Goal: Task Accomplishment & Management: Manage account settings

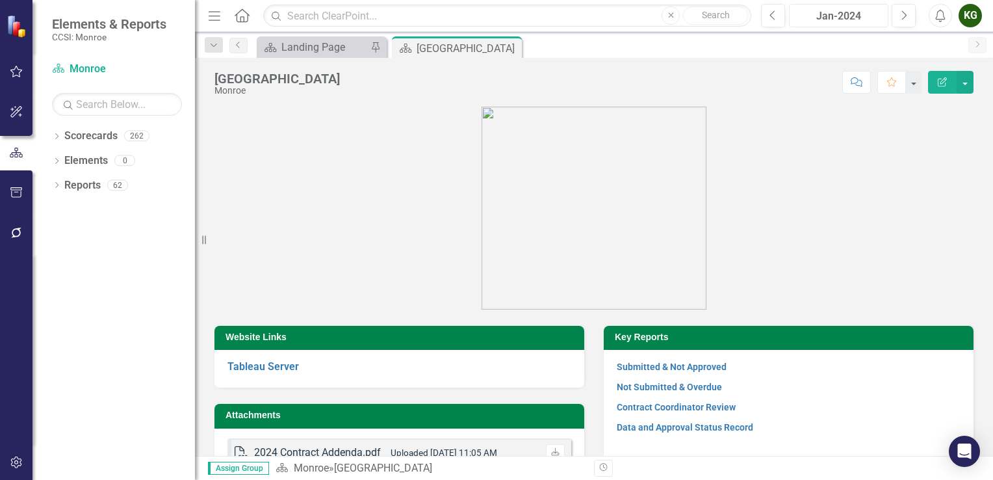
click at [830, 17] on div "Jan-2024" at bounding box center [838, 16] width 90 height 16
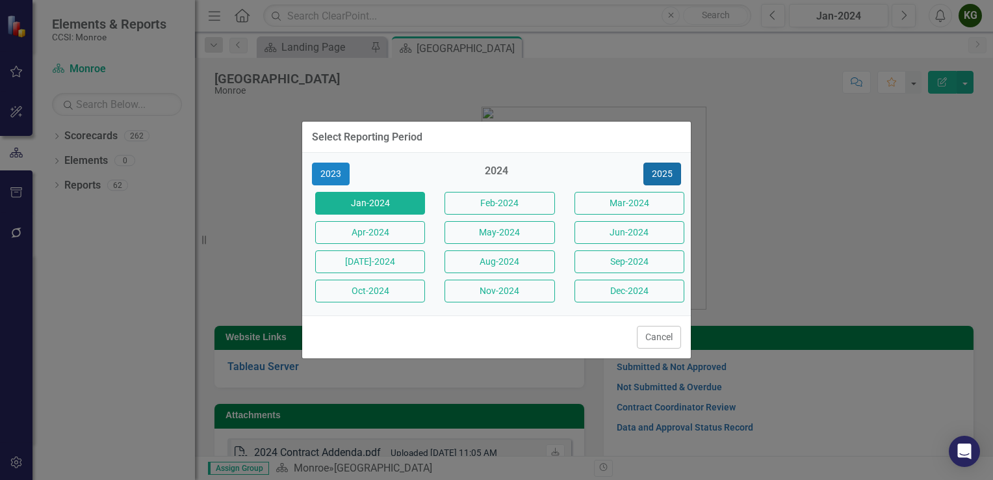
click at [661, 175] on button "2025" at bounding box center [662, 173] width 38 height 23
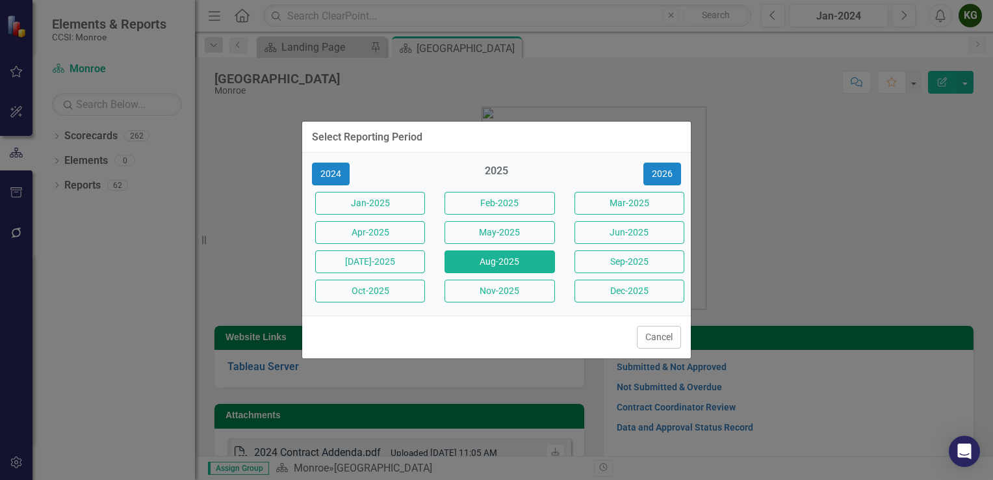
click at [522, 259] on button "Aug-2025" at bounding box center [499, 261] width 110 height 23
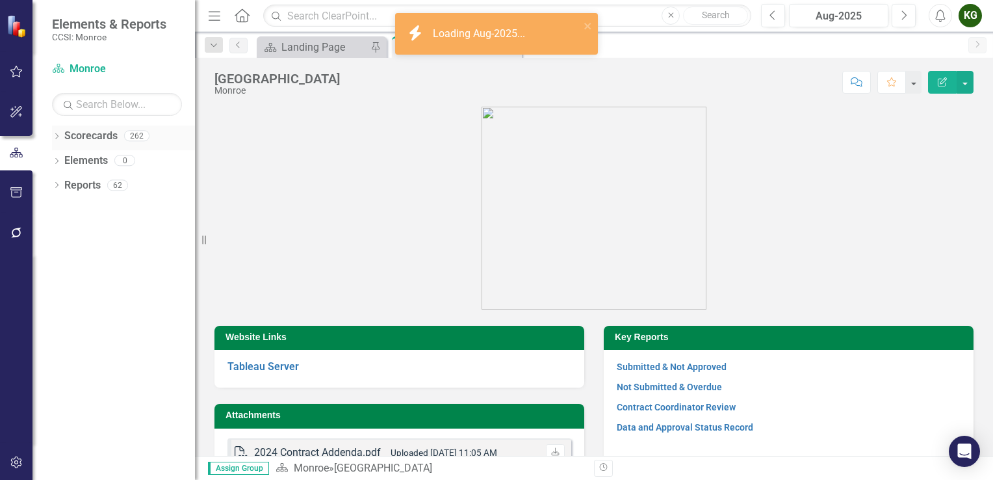
click at [57, 135] on icon "Dropdown" at bounding box center [56, 137] width 9 height 7
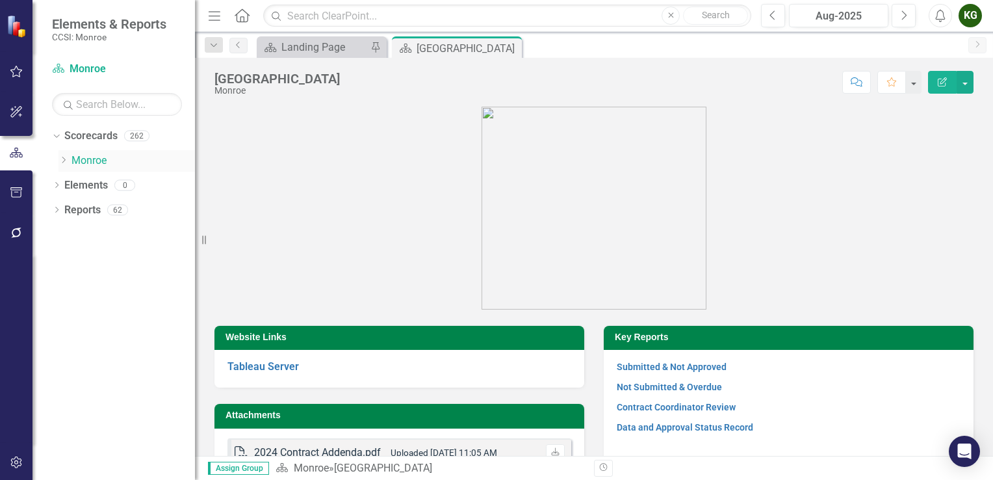
click at [60, 157] on icon "Dropdown" at bounding box center [63, 160] width 10 height 8
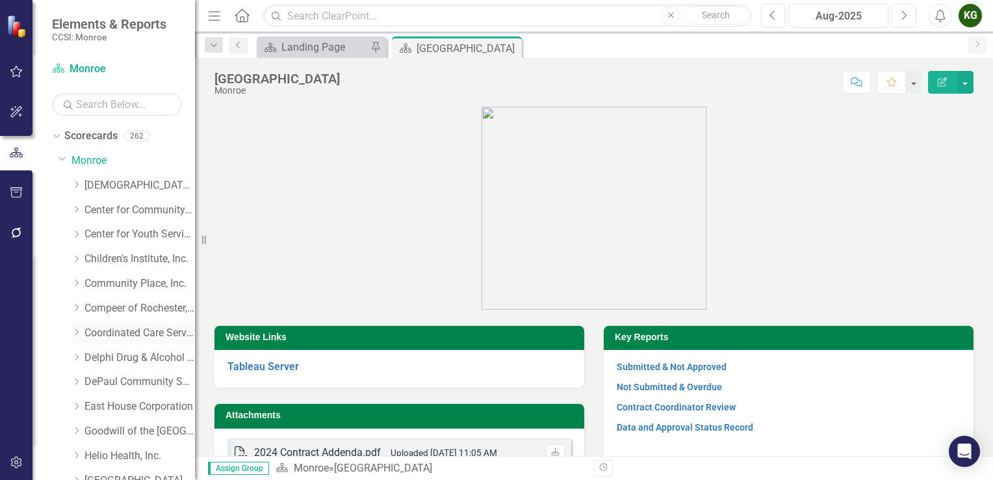
click at [97, 331] on link "Coordinated Care Services Inc." at bounding box center [139, 333] width 110 height 15
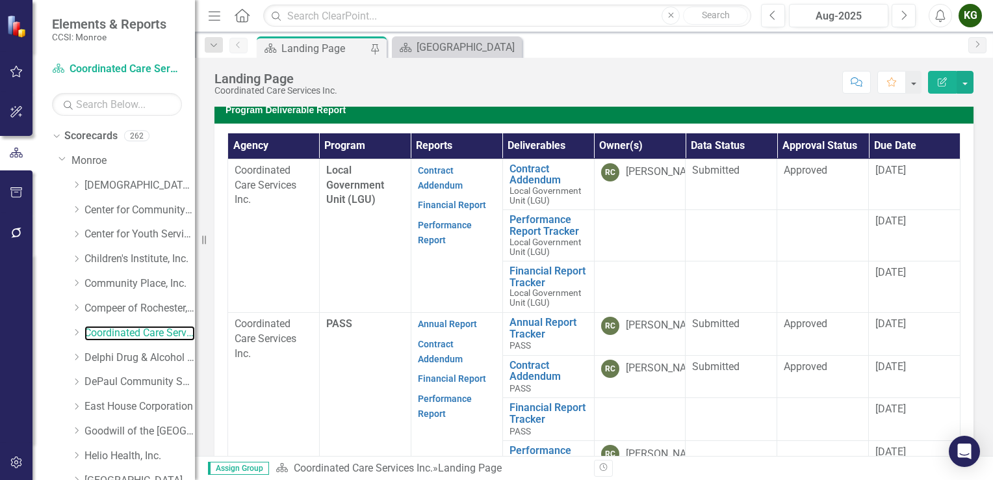
scroll to position [366, 0]
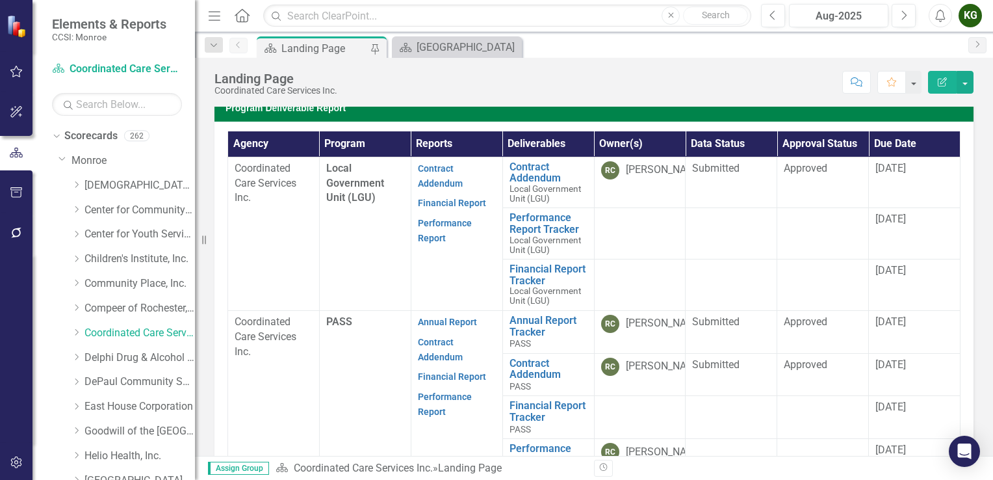
click at [967, 22] on div "KG" at bounding box center [969, 15] width 23 height 23
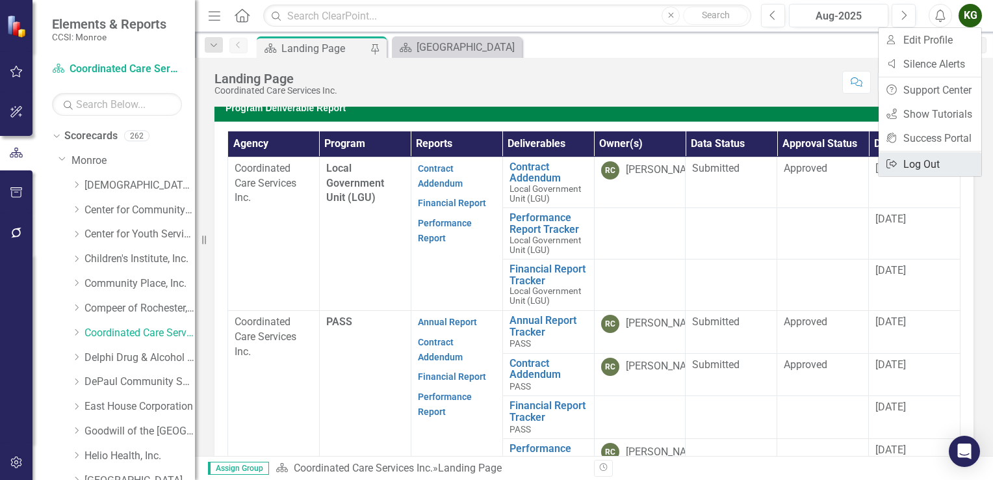
click at [901, 157] on link "Logout Log Out" at bounding box center [929, 164] width 103 height 24
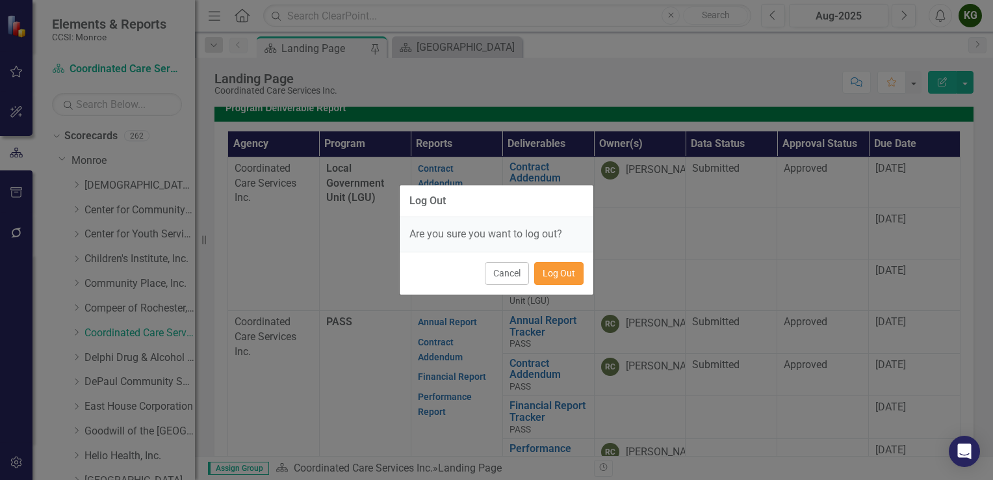
click at [557, 277] on button "Log Out" at bounding box center [558, 273] width 49 height 23
